Goal: Information Seeking & Learning: Learn about a topic

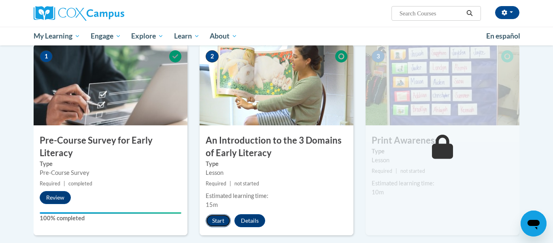
click at [220, 221] on button "Start" at bounding box center [218, 220] width 25 height 13
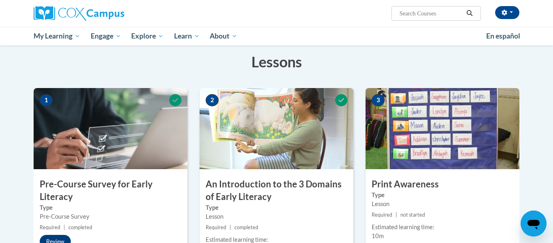
scroll to position [124, 0]
click at [401, 190] on label "Type" at bounding box center [443, 194] width 142 height 9
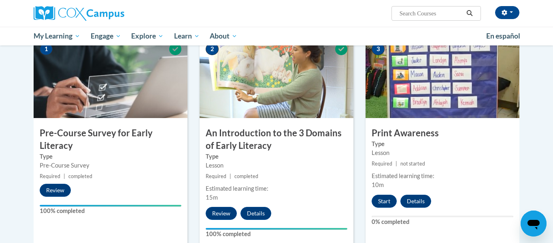
scroll to position [175, 0]
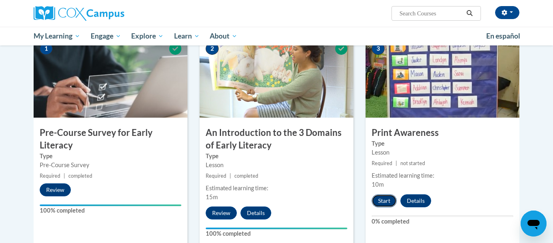
click at [385, 204] on button "Start" at bounding box center [384, 200] width 25 height 13
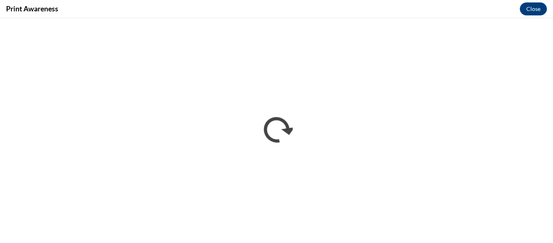
scroll to position [0, 0]
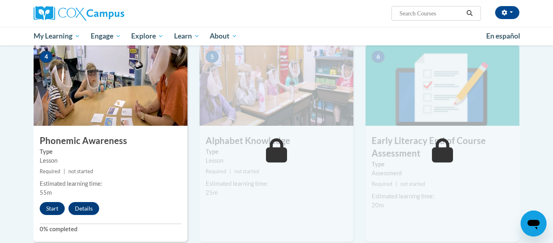
scroll to position [392, 0]
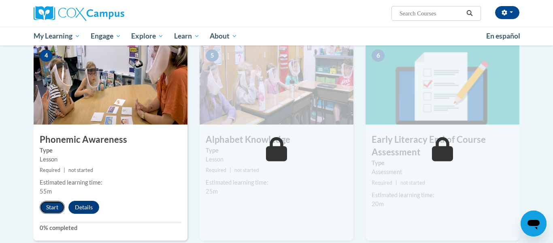
click at [51, 210] on button "Start" at bounding box center [52, 206] width 25 height 13
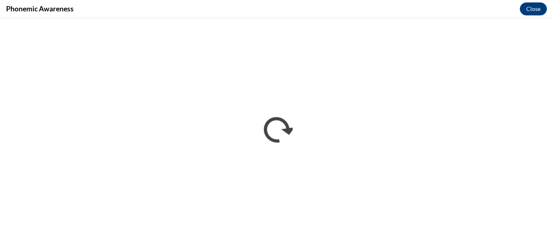
scroll to position [0, 0]
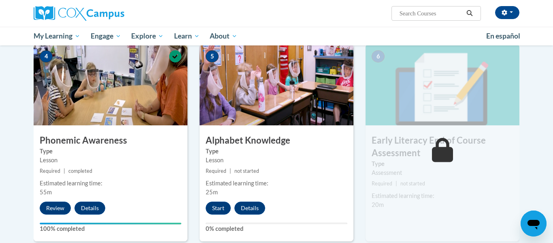
scroll to position [394, 0]
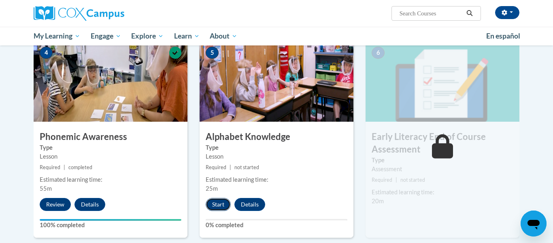
click at [224, 203] on button "Start" at bounding box center [218, 204] width 25 height 13
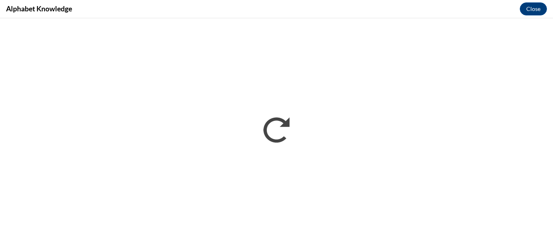
scroll to position [0, 0]
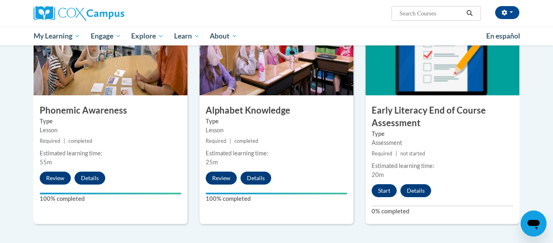
scroll to position [421, 0]
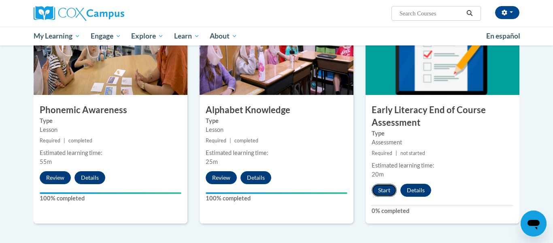
click at [384, 188] on button "Start" at bounding box center [384, 189] width 25 height 13
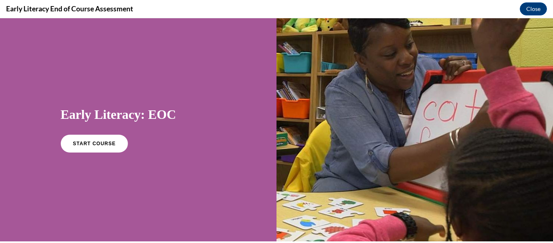
scroll to position [0, 0]
click at [89, 150] on link "START COURSE" at bounding box center [94, 143] width 70 height 19
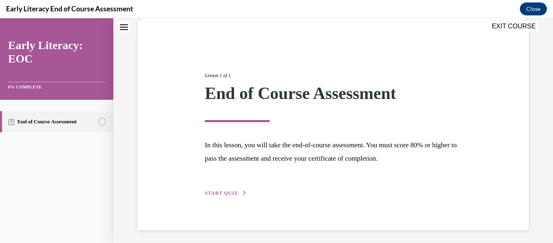
scroll to position [62, 0]
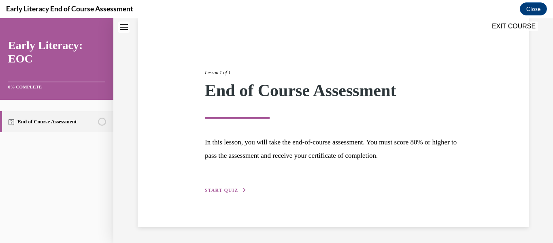
click at [224, 186] on button "START QUIZ" at bounding box center [226, 189] width 42 height 7
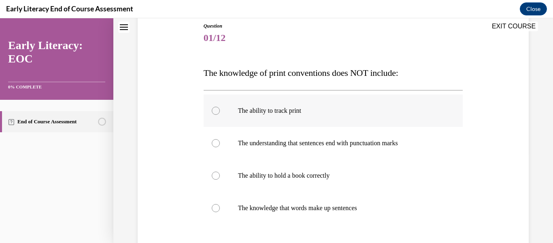
scroll to position [99, 0]
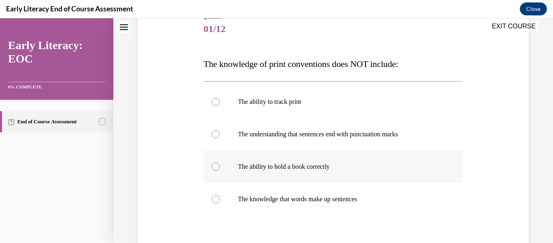
click at [213, 166] on div at bounding box center [216, 166] width 8 height 8
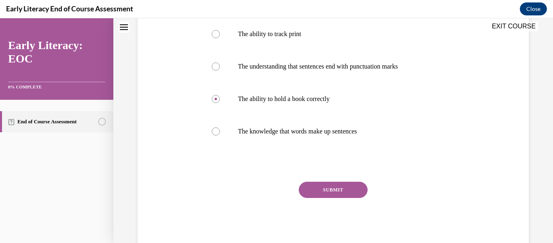
click at [316, 191] on button "SUBMIT" at bounding box center [333, 189] width 69 height 16
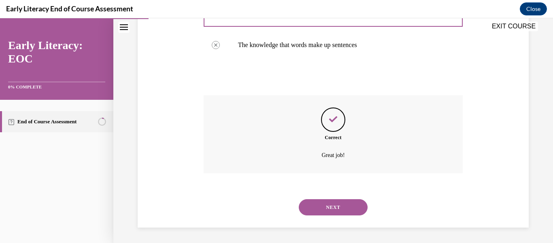
scroll to position [254, 0]
click at [321, 211] on button "NEXT" at bounding box center [333, 206] width 69 height 16
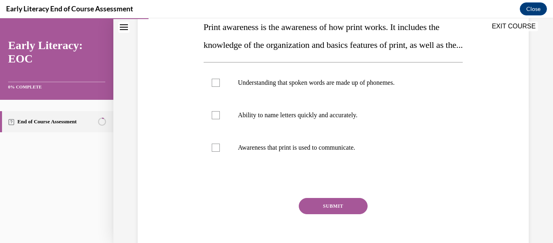
scroll to position [137, 0]
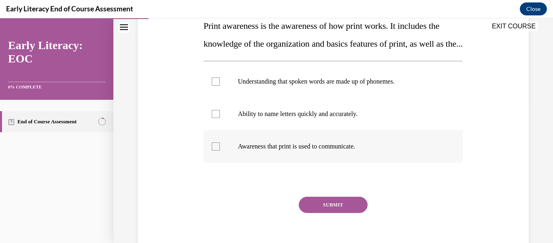
click at [219, 150] on div at bounding box center [216, 146] width 8 height 8
click at [330, 213] on button "SUBMIT" at bounding box center [333, 204] width 69 height 16
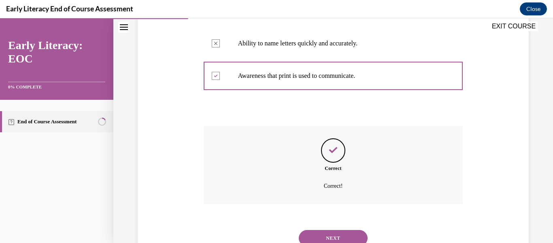
scroll to position [257, 0]
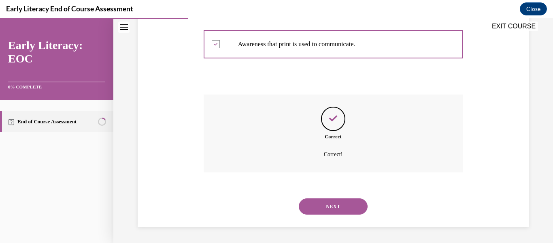
click at [327, 207] on button "NEXT" at bounding box center [333, 206] width 69 height 16
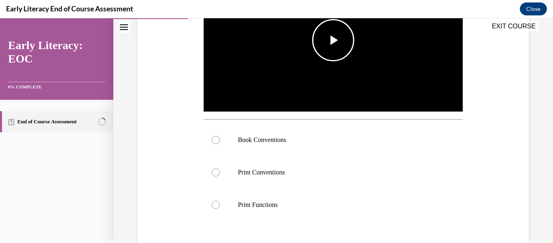
scroll to position [211, 0]
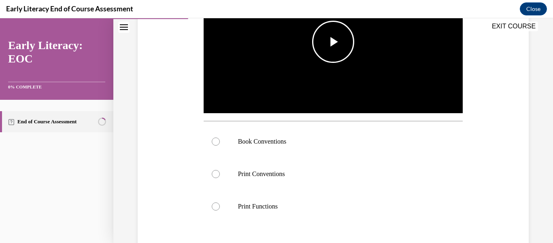
click at [333, 42] on span "Video player" at bounding box center [333, 42] width 0 height 0
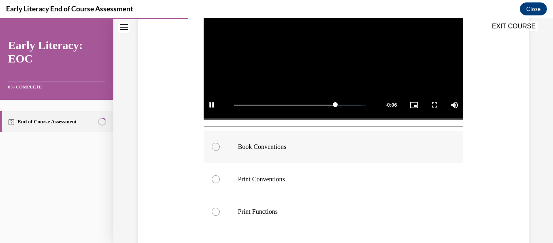
scroll to position [211, 0]
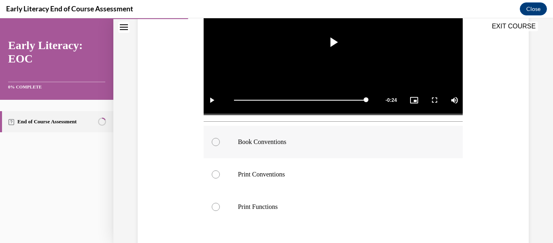
click at [219, 141] on div at bounding box center [334, 142] width 260 height 32
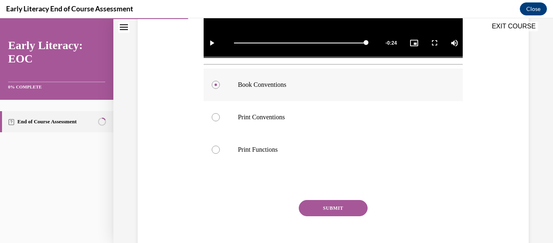
scroll to position [271, 0]
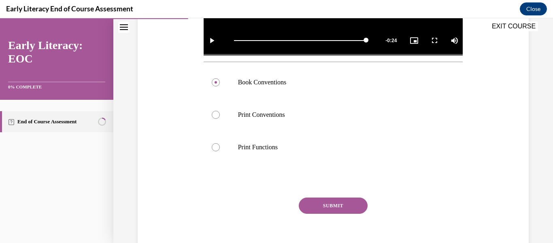
click at [331, 202] on button "SUBMIT" at bounding box center [333, 205] width 69 height 16
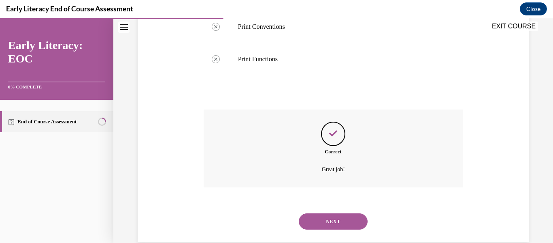
scroll to position [373, 0]
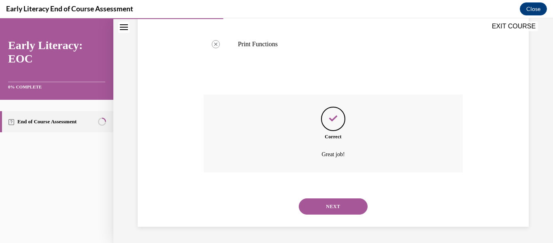
click at [338, 222] on div "NEXT" at bounding box center [334, 206] width 260 height 32
click at [338, 209] on button "NEXT" at bounding box center [333, 206] width 69 height 16
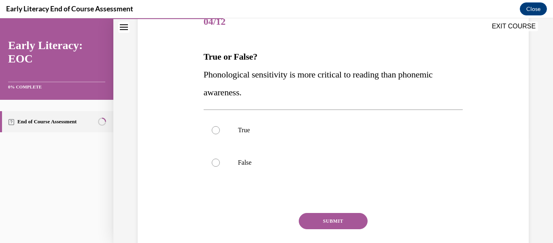
scroll to position [108, 0]
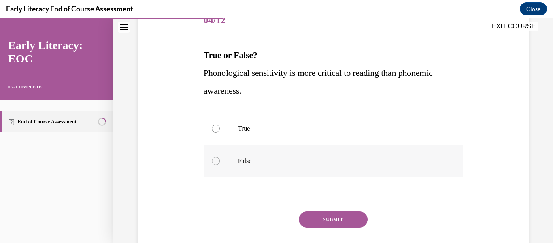
click at [217, 161] on div at bounding box center [216, 161] width 8 height 8
click at [355, 222] on button "SUBMIT" at bounding box center [333, 219] width 69 height 16
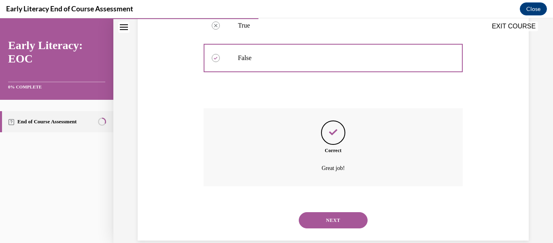
scroll to position [225, 0]
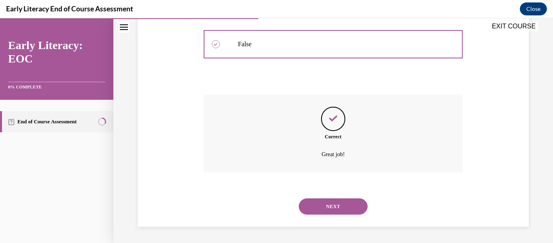
click at [339, 208] on button "NEXT" at bounding box center [333, 206] width 69 height 16
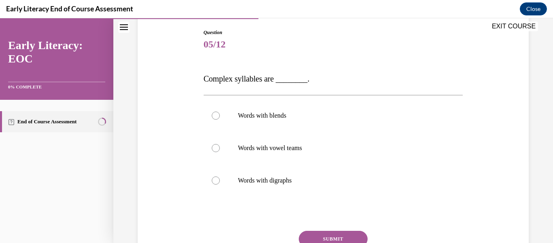
scroll to position [94, 0]
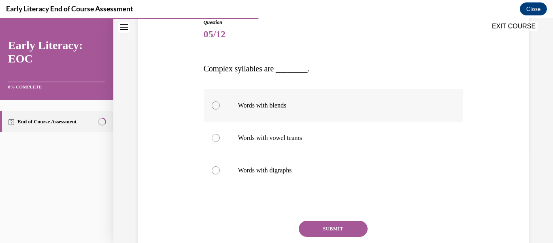
click at [214, 107] on div at bounding box center [216, 105] width 8 height 8
click at [317, 224] on button "SUBMIT" at bounding box center [333, 228] width 69 height 16
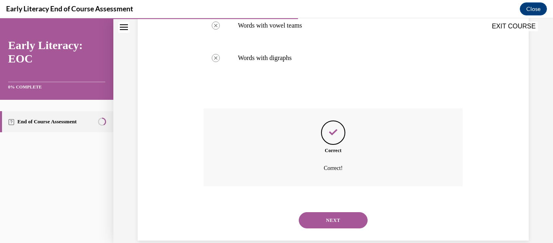
scroll to position [220, 0]
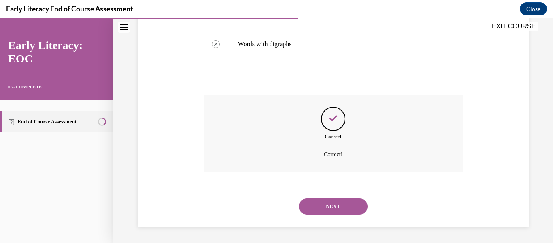
click at [326, 201] on button "NEXT" at bounding box center [333, 206] width 69 height 16
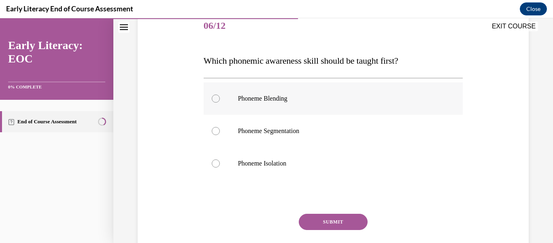
scroll to position [106, 0]
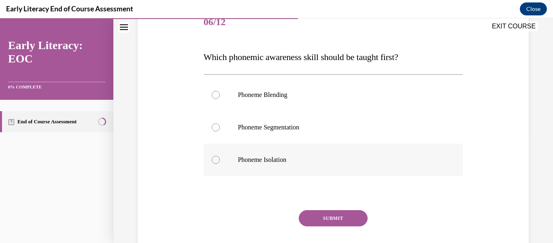
click at [216, 160] on div at bounding box center [216, 160] width 8 height 8
click at [313, 215] on button "SUBMIT" at bounding box center [333, 218] width 69 height 16
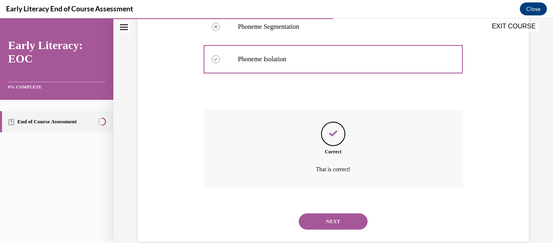
scroll to position [222, 0]
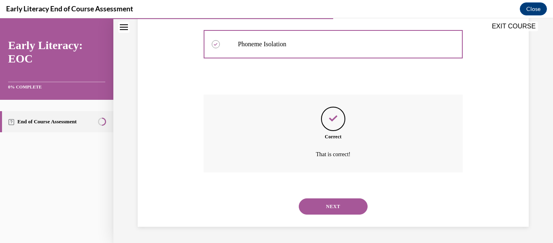
click at [320, 210] on button "NEXT" at bounding box center [333, 206] width 69 height 16
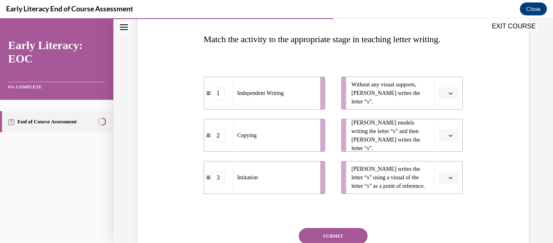
scroll to position [123, 0]
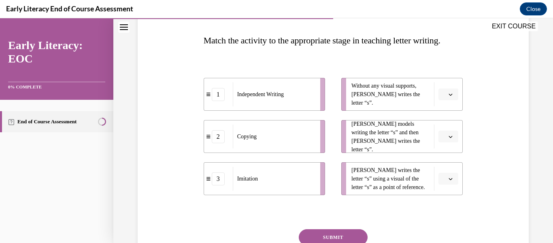
click at [279, 179] on div "Imitation" at bounding box center [274, 178] width 82 height 24
drag, startPoint x: 392, startPoint y: 100, endPoint x: 309, endPoint y: 97, distance: 83.9
click at [309, 97] on div "1 Independent Writing 2 Copying 3 Imitation Without any visual supports, [PERSO…" at bounding box center [334, 128] width 260 height 133
click at [452, 93] on icon "button" at bounding box center [451, 94] width 4 height 4
click at [481, 97] on div "Question 07/12 Match the activity to the appropriate stage in teaching letter w…" at bounding box center [333, 131] width 395 height 330
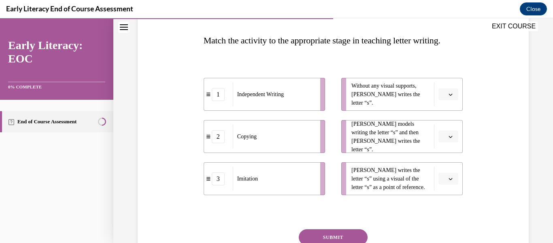
click at [449, 136] on icon "button" at bounding box center [451, 136] width 4 height 4
click at [448, 168] on div "1" at bounding box center [447, 170] width 20 height 16
click at [450, 136] on icon "button" at bounding box center [451, 136] width 4 height 4
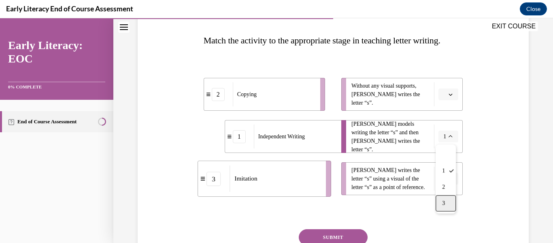
click at [447, 207] on div "3" at bounding box center [446, 203] width 20 height 16
click at [452, 95] on icon "button" at bounding box center [451, 94] width 4 height 4
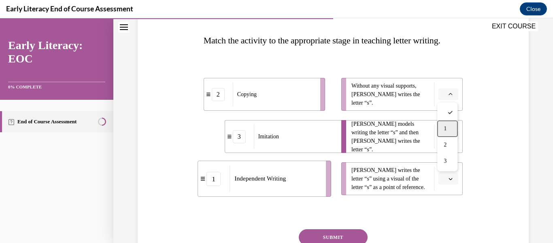
click at [454, 124] on div "1" at bounding box center [447, 128] width 20 height 16
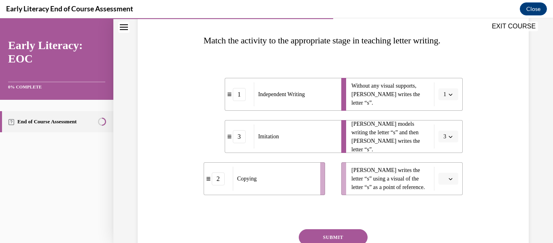
click at [450, 179] on icon "button" at bounding box center [451, 179] width 4 height 4
click at [449, 146] on div "2" at bounding box center [447, 144] width 20 height 16
click at [356, 234] on button "SUBMIT" at bounding box center [333, 237] width 69 height 16
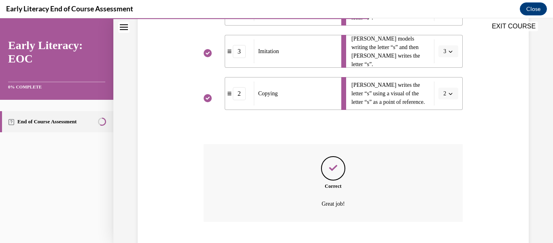
scroll to position [257, 0]
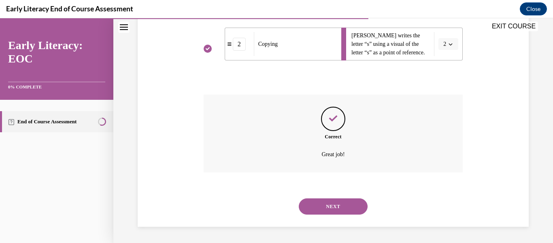
click at [338, 203] on button "NEXT" at bounding box center [333, 206] width 69 height 16
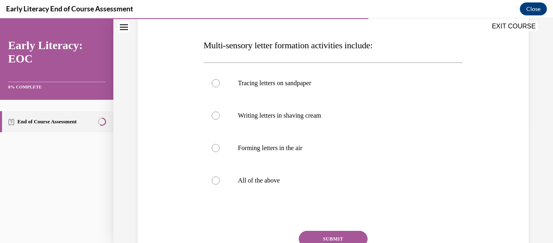
scroll to position [119, 0]
click at [217, 180] on div at bounding box center [216, 179] width 8 height 8
click at [347, 239] on button "SUBMIT" at bounding box center [333, 238] width 69 height 16
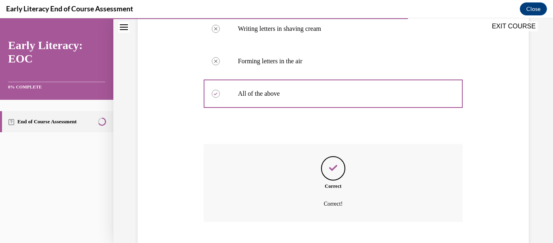
scroll to position [254, 0]
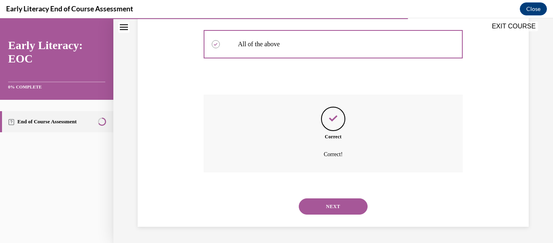
click at [332, 213] on button "NEXT" at bounding box center [333, 206] width 69 height 16
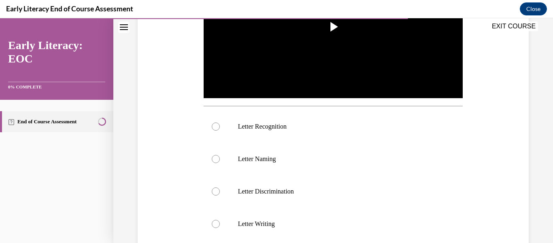
scroll to position [226, 0]
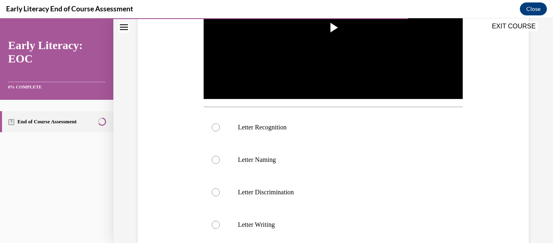
click at [348, 32] on div "EXIT COURSE" at bounding box center [329, 27] width 432 height 18
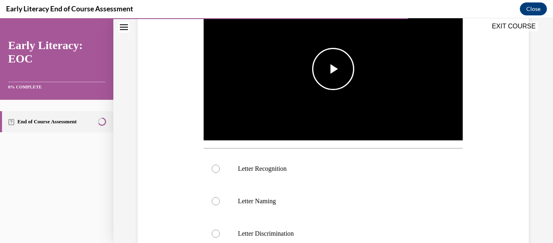
click at [333, 69] on span "Video player" at bounding box center [333, 69] width 0 height 0
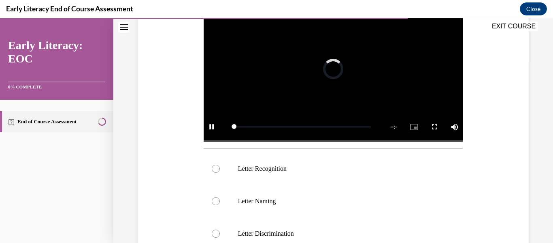
scroll to position [162, 0]
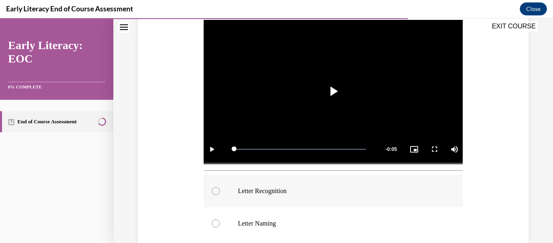
click at [216, 194] on div at bounding box center [216, 191] width 8 height 8
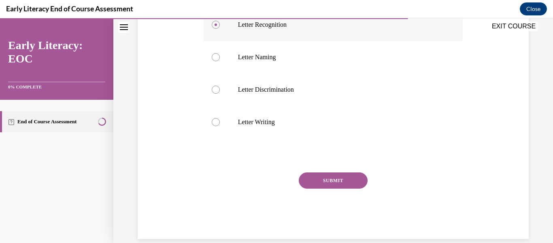
click at [325, 186] on button "SUBMIT" at bounding box center [333, 180] width 69 height 16
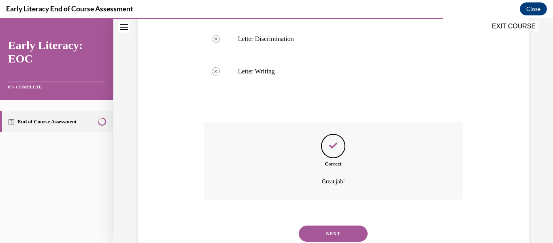
scroll to position [406, 0]
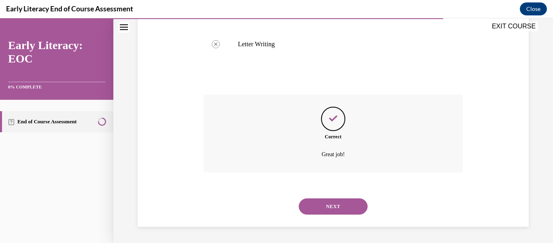
click at [329, 202] on button "NEXT" at bounding box center [333, 206] width 69 height 16
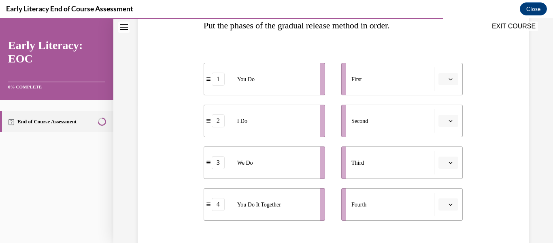
scroll to position [139, 0]
click at [450, 79] on icon "button" at bounding box center [451, 78] width 4 height 4
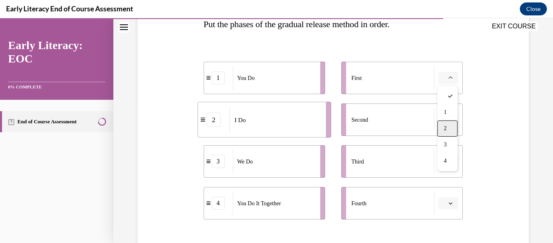
click at [445, 131] on span "2" at bounding box center [445, 128] width 3 height 6
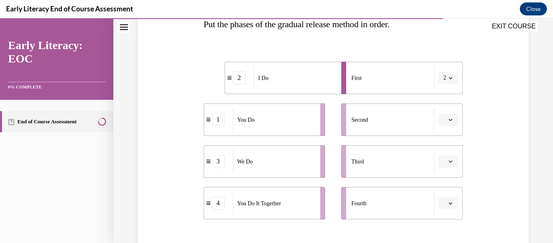
click at [449, 165] on button "button" at bounding box center [449, 161] width 20 height 12
click at [452, 111] on div "2" at bounding box center [447, 110] width 20 height 16
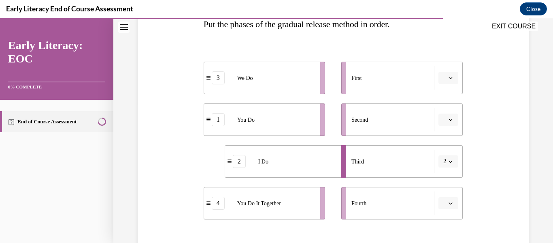
click at [448, 164] on button "2" at bounding box center [449, 161] width 20 height 12
click at [445, 88] on div "1" at bounding box center [446, 94] width 20 height 16
click at [445, 79] on span "Please select an option" at bounding box center [444, 78] width 3 height 8
click at [445, 111] on span "1" at bounding box center [445, 112] width 3 height 6
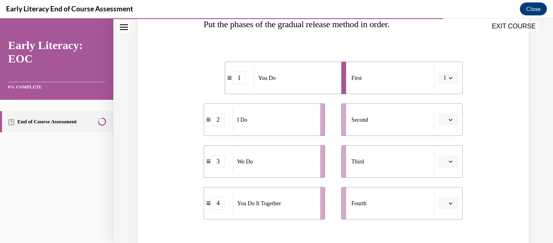
click at [445, 81] on span "1" at bounding box center [444, 78] width 3 height 8
click at [445, 127] on div "2" at bounding box center [446, 128] width 20 height 16
click at [451, 122] on span "button" at bounding box center [451, 120] width 6 height 6
click at [441, 186] on div "3" at bounding box center [447, 186] width 20 height 16
click at [449, 160] on icon "button" at bounding box center [451, 161] width 4 height 4
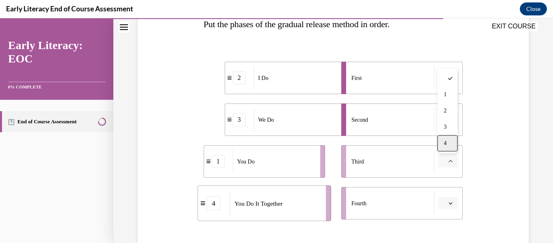
click at [447, 143] on span "4" at bounding box center [445, 143] width 3 height 6
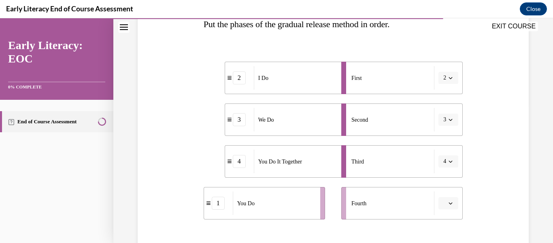
click at [451, 203] on icon "button" at bounding box center [451, 203] width 4 height 2
click at [445, 135] on span "1" at bounding box center [445, 136] width 3 height 6
click at [498, 152] on div "Question 10/12 Put the phases of the gradual release method in order. 2 I Do 3 …" at bounding box center [333, 134] width 395 height 370
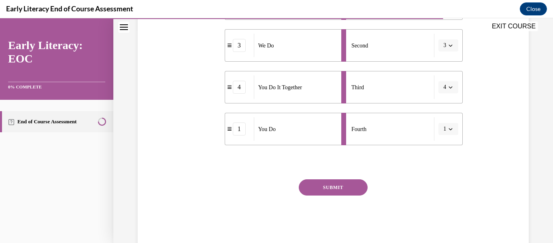
scroll to position [215, 0]
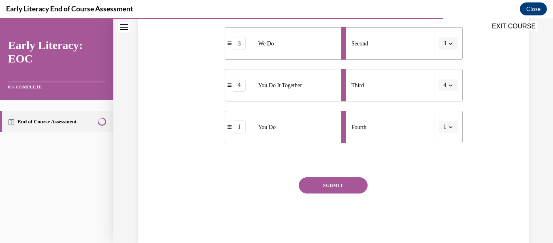
click at [341, 184] on button "SUBMIT" at bounding box center [333, 185] width 69 height 16
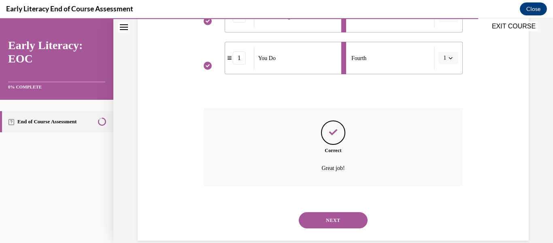
scroll to position [298, 0]
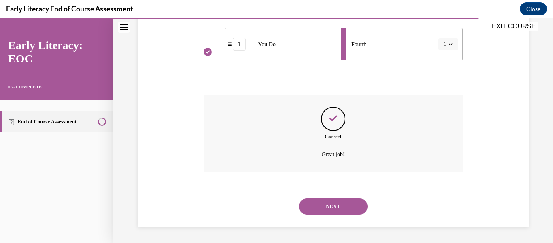
click at [341, 209] on button "NEXT" at bounding box center [333, 206] width 69 height 16
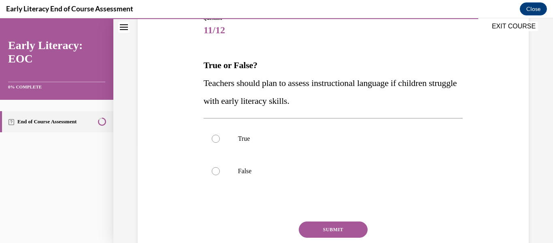
scroll to position [99, 0]
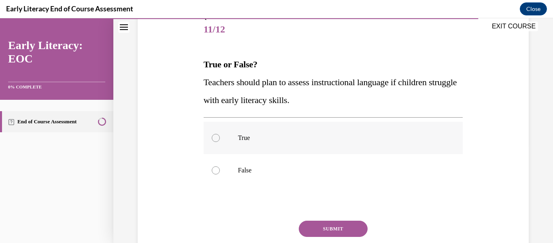
click at [215, 138] on div at bounding box center [216, 138] width 8 height 8
click at [323, 222] on button "SUBMIT" at bounding box center [333, 228] width 69 height 16
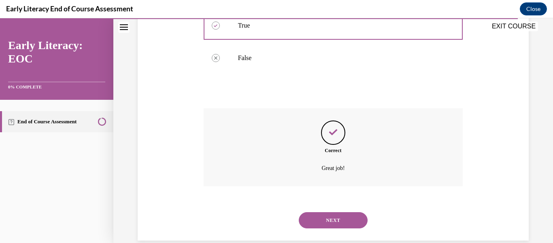
scroll to position [225, 0]
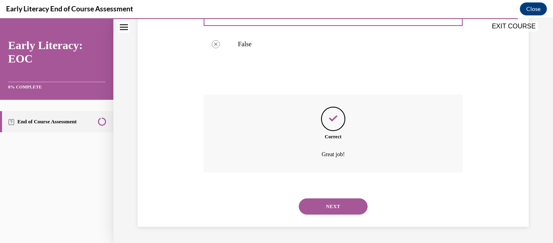
click at [337, 203] on button "NEXT" at bounding box center [333, 206] width 69 height 16
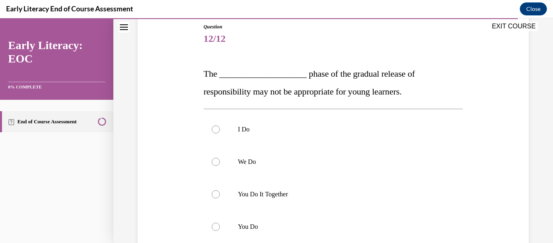
scroll to position [92, 0]
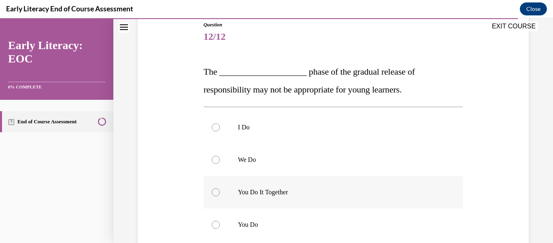
click at [215, 192] on div at bounding box center [216, 192] width 8 height 8
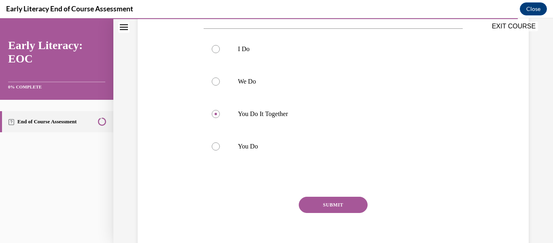
click at [324, 203] on button "SUBMIT" at bounding box center [333, 204] width 69 height 16
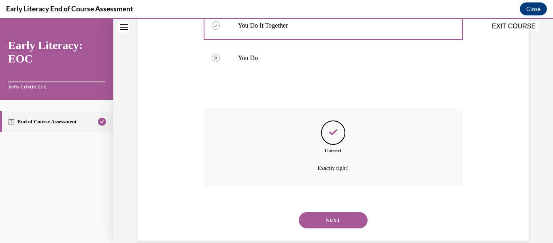
scroll to position [272, 0]
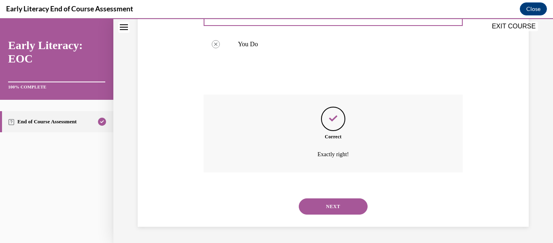
click at [324, 204] on button "NEXT" at bounding box center [333, 206] width 69 height 16
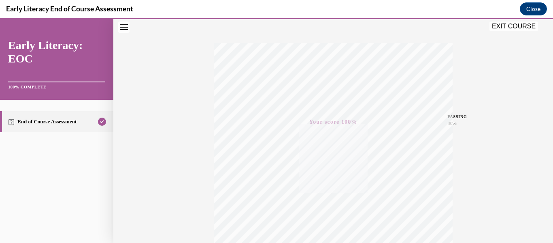
scroll to position [113, 0]
click at [522, 28] on button "EXIT COURSE" at bounding box center [514, 26] width 49 height 10
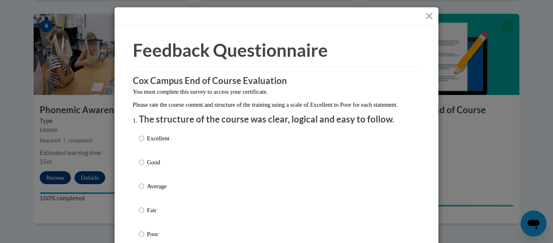
click at [428, 16] on button "Close" at bounding box center [429, 16] width 10 height 10
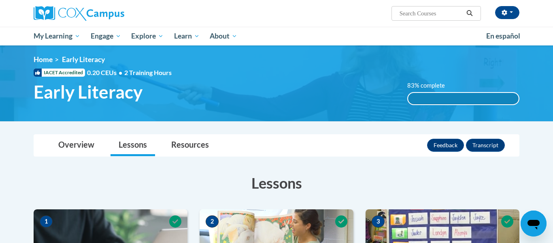
scroll to position [0, 0]
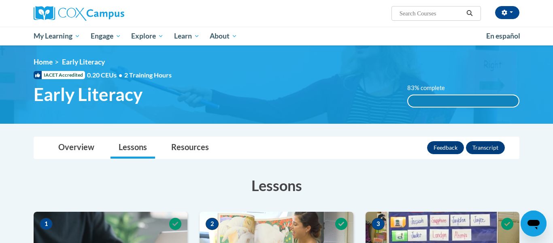
click at [269, 98] on h1 "Early Literacy" at bounding box center [215, 93] width 374 height 21
